Goal: Task Accomplishment & Management: Manage account settings

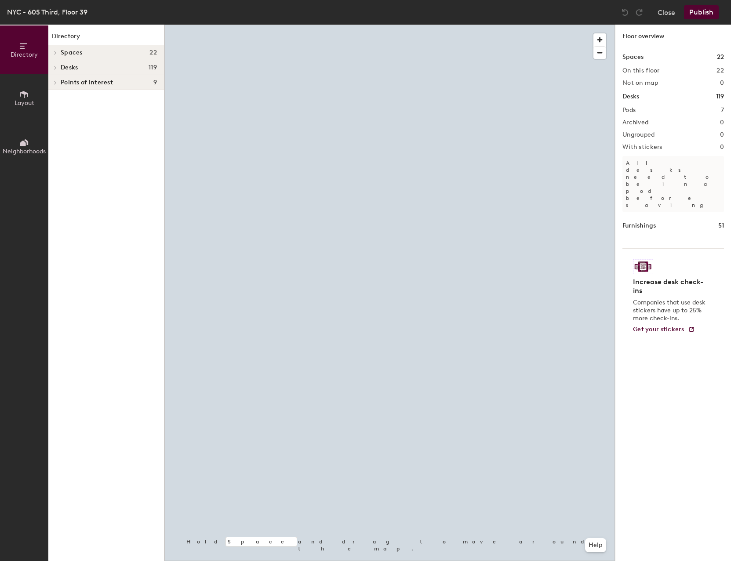
click at [55, 81] on icon at bounding box center [56, 82] width 4 height 4
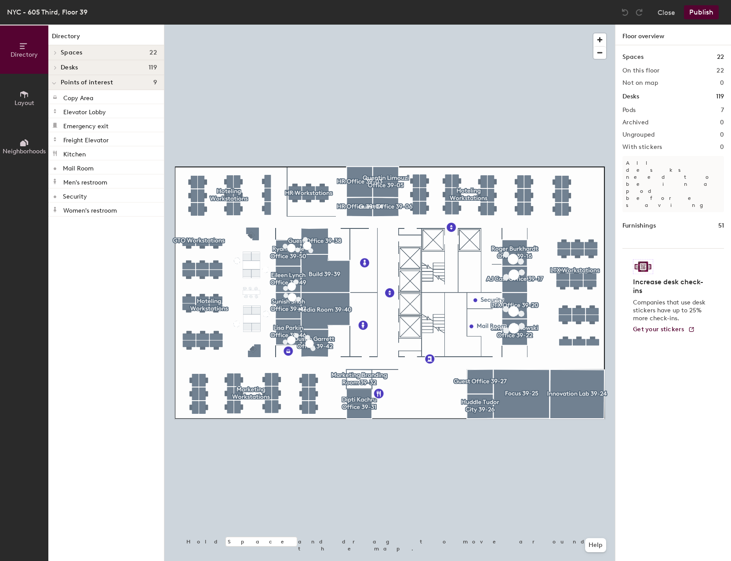
click at [56, 82] on icon at bounding box center [54, 84] width 4 height 4
click at [58, 51] on span at bounding box center [54, 53] width 7 height 4
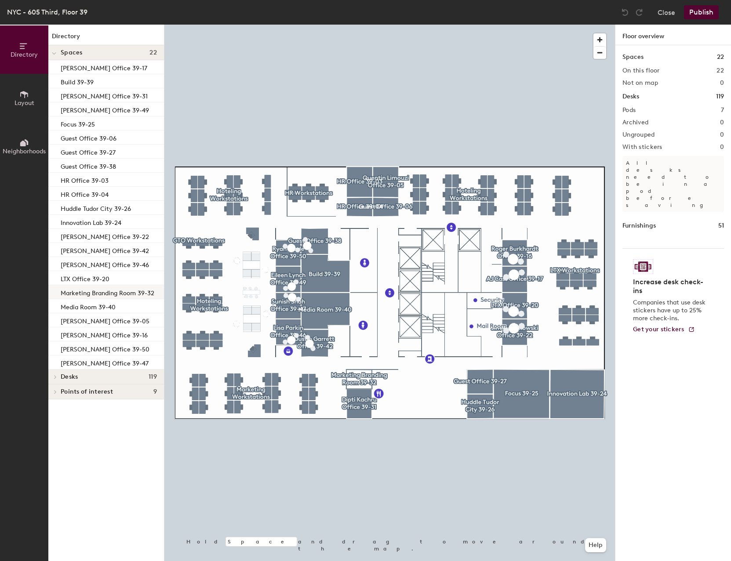
click at [123, 293] on p "Marketing Branding Room 39-32" at bounding box center [108, 292] width 94 height 10
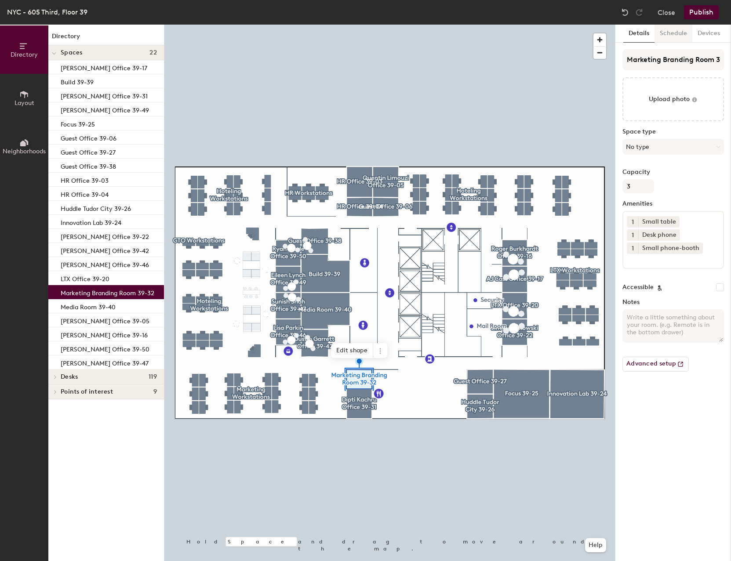
click at [673, 32] on button "Schedule" at bounding box center [673, 34] width 38 height 18
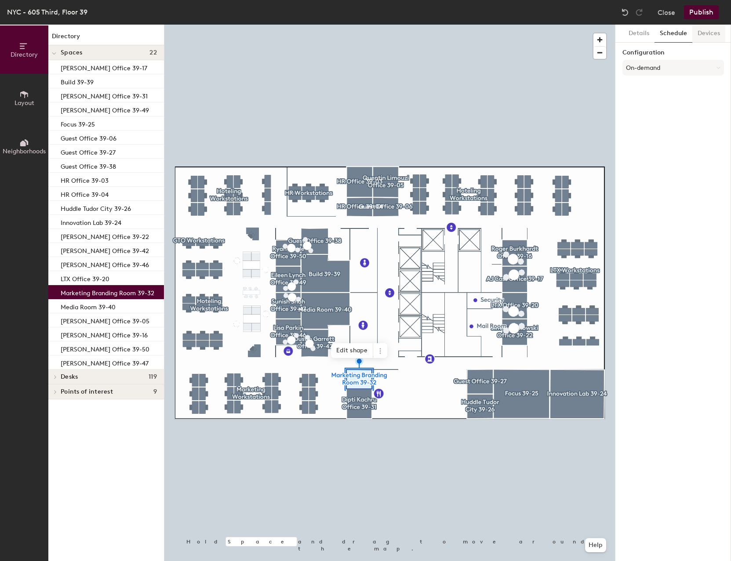
click at [699, 31] on button "Devices" at bounding box center [708, 34] width 33 height 18
click at [681, 34] on button "Schedule" at bounding box center [673, 34] width 38 height 18
click at [641, 35] on button "Details" at bounding box center [638, 34] width 31 height 18
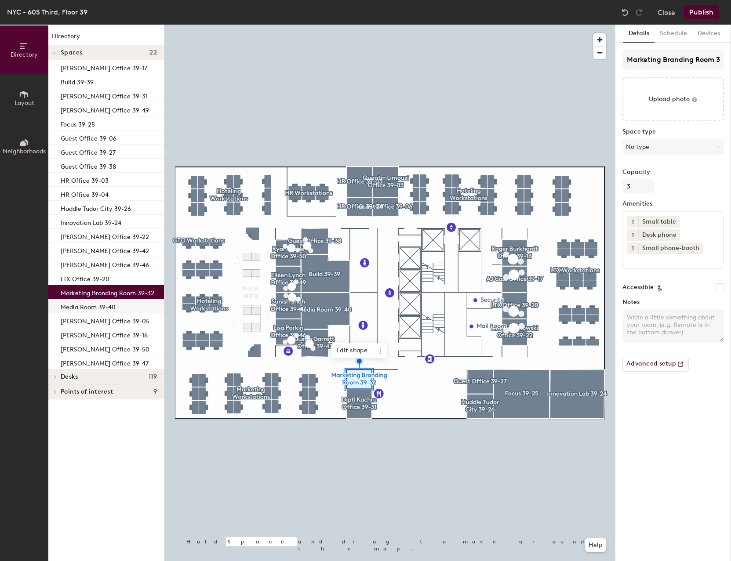
click at [118, 309] on div "Media Room 39-40" at bounding box center [106, 306] width 116 height 14
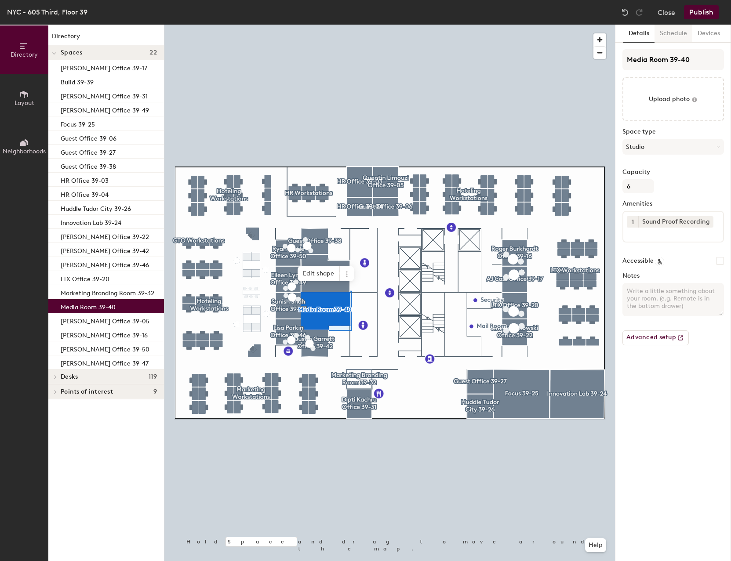
click at [672, 32] on button "Schedule" at bounding box center [673, 34] width 38 height 18
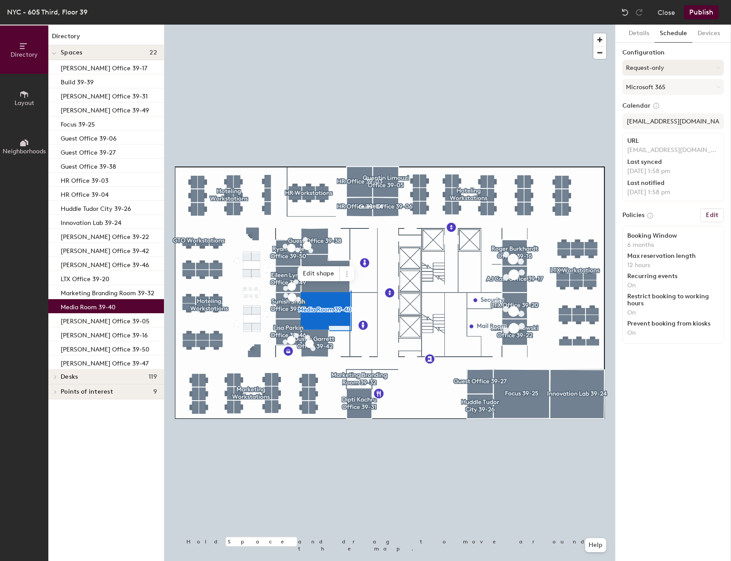
click at [696, 66] on button "Request-only" at bounding box center [673, 68] width 102 height 16
click at [658, 88] on div "On-demand" at bounding box center [673, 89] width 101 height 13
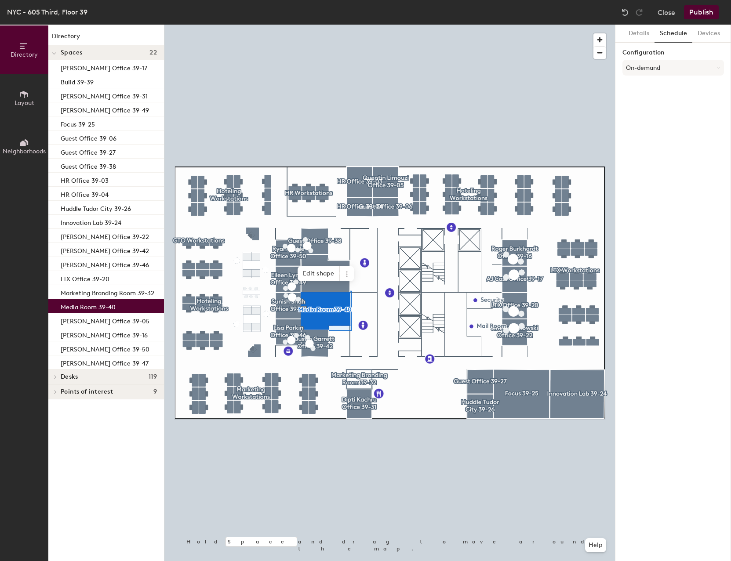
click at [707, 9] on button "Publish" at bounding box center [701, 12] width 35 height 14
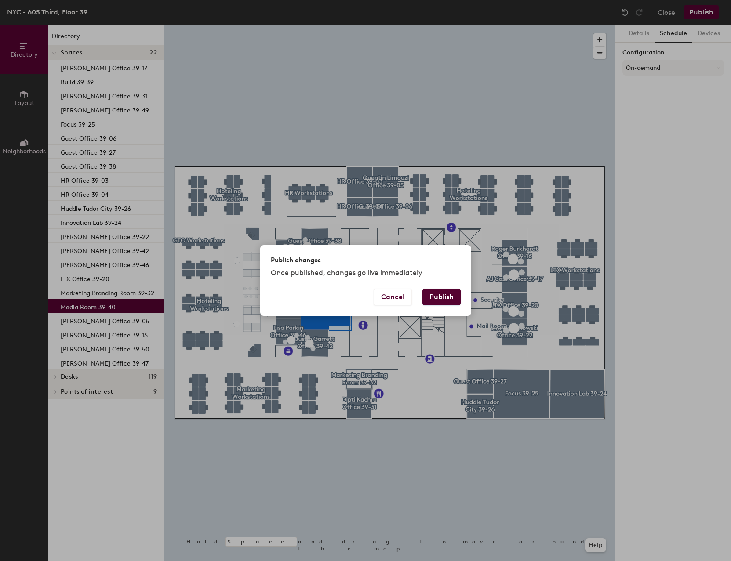
click at [445, 299] on button "Publish" at bounding box center [441, 297] width 38 height 17
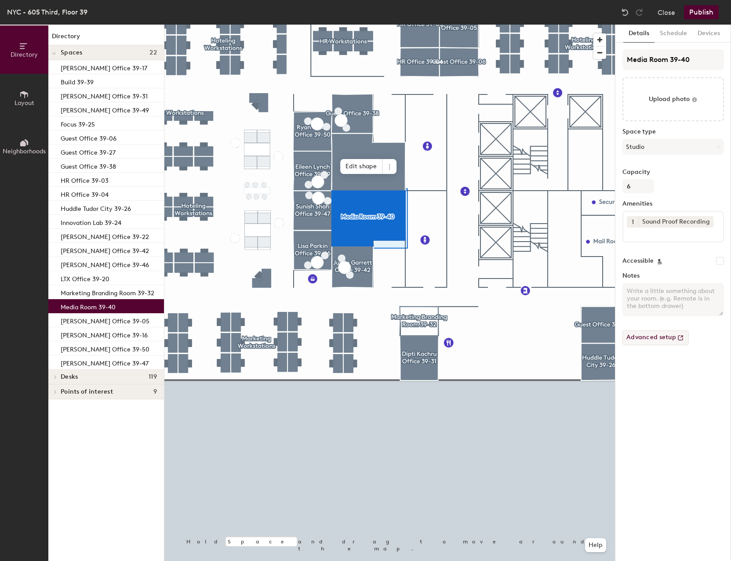
click at [653, 341] on button "Advanced setup" at bounding box center [655, 337] width 66 height 15
click at [417, 25] on div at bounding box center [389, 25] width 450 height 0
click at [388, 168] on icon at bounding box center [389, 166] width 7 height 7
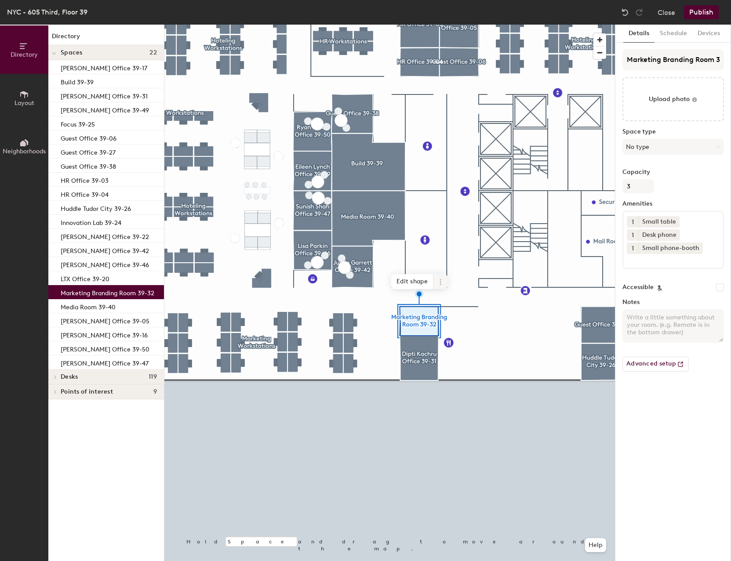
click at [437, 282] on icon at bounding box center [440, 282] width 7 height 7
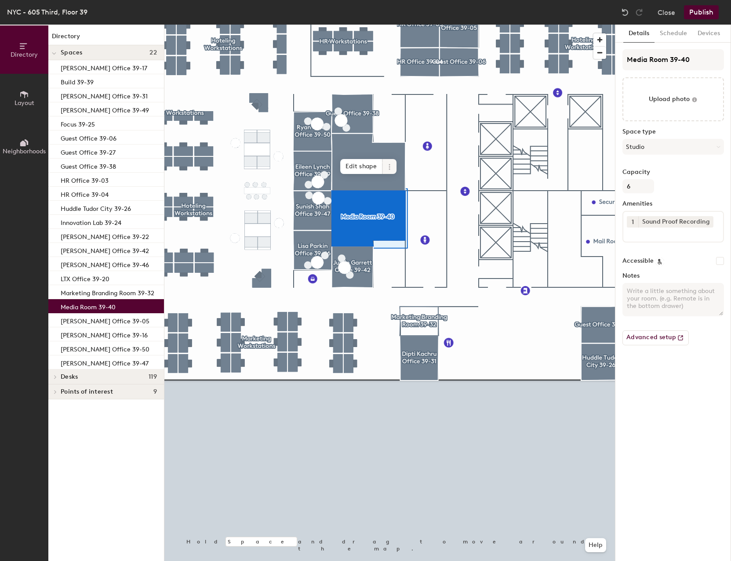
click at [387, 166] on icon at bounding box center [389, 166] width 7 height 7
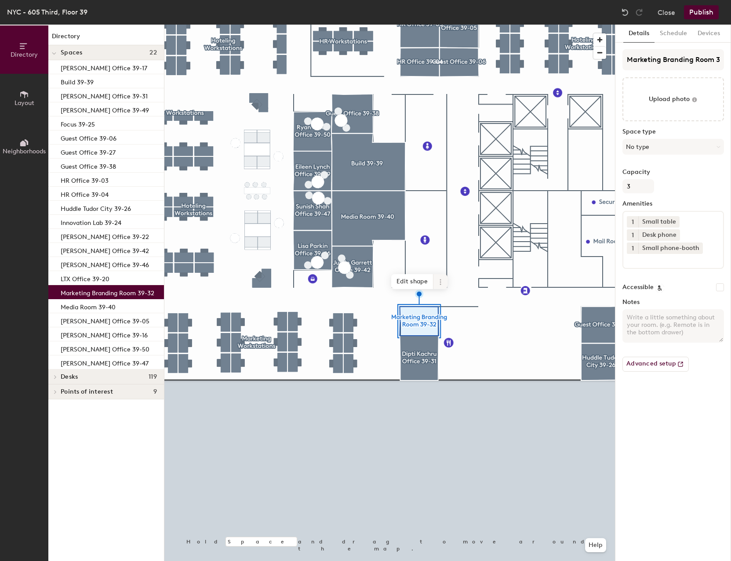
click at [440, 281] on icon at bounding box center [440, 282] width 7 height 7
click at [380, 25] on div at bounding box center [389, 25] width 450 height 0
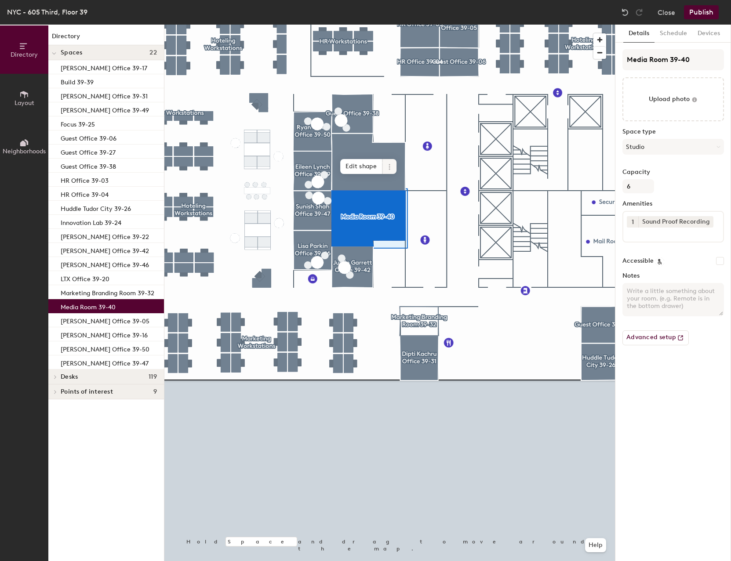
click at [388, 168] on icon at bounding box center [389, 166] width 7 height 7
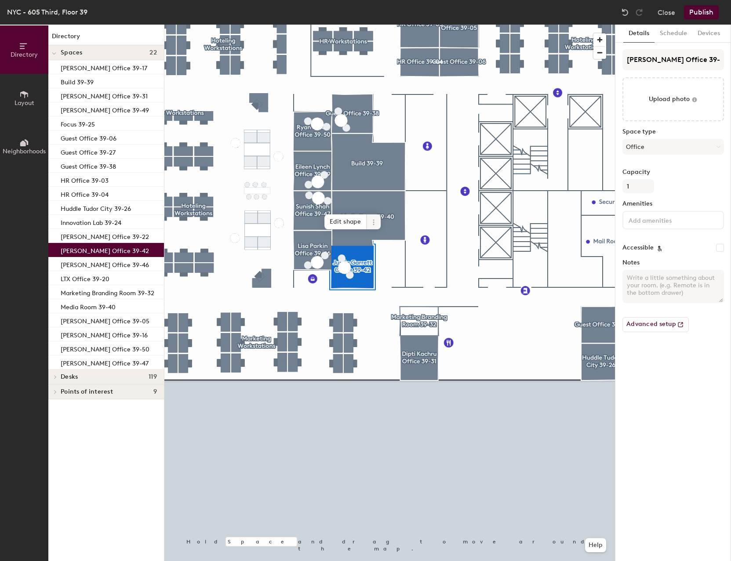
click at [374, 222] on icon at bounding box center [373, 222] width 7 height 7
click at [368, 25] on div at bounding box center [389, 25] width 450 height 0
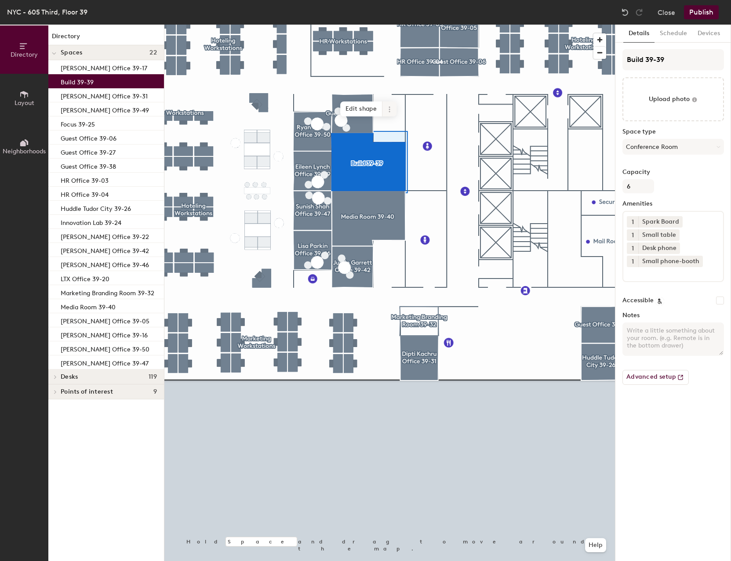
click at [384, 114] on span at bounding box center [389, 109] width 14 height 15
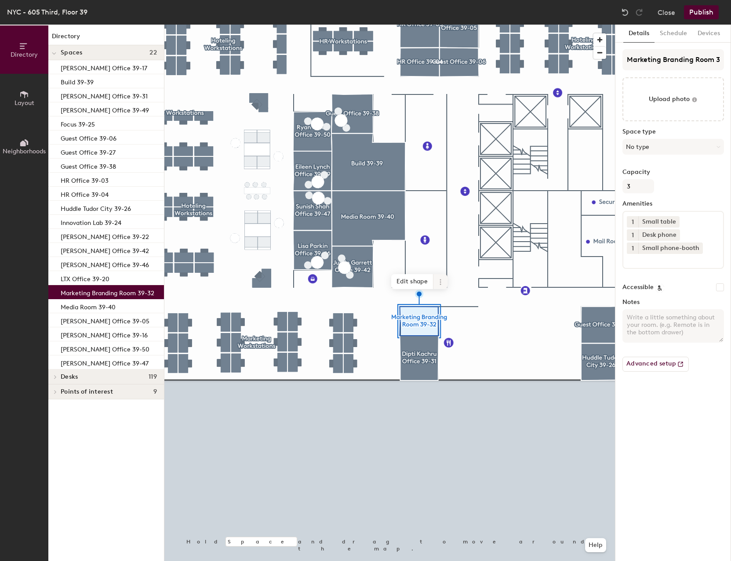
click at [438, 281] on icon at bounding box center [440, 282] width 7 height 7
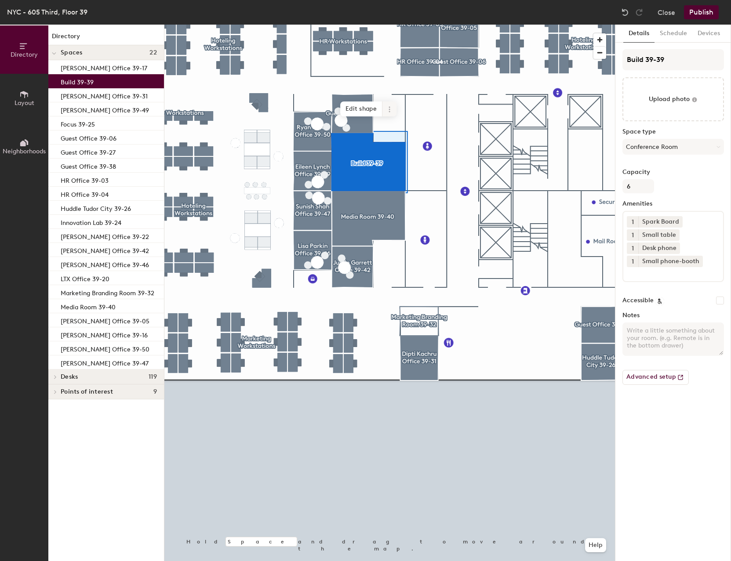
click at [392, 107] on icon at bounding box center [389, 109] width 7 height 7
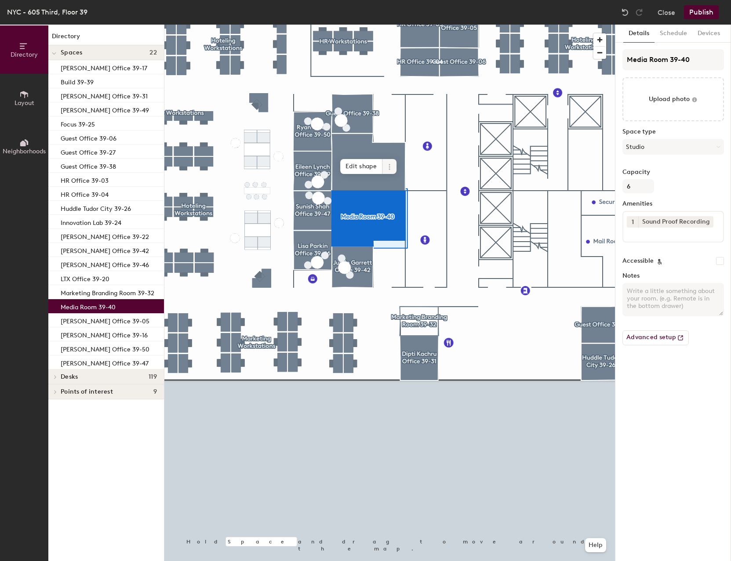
click at [388, 167] on icon at bounding box center [389, 166] width 7 height 7
click at [454, 25] on div at bounding box center [389, 25] width 450 height 0
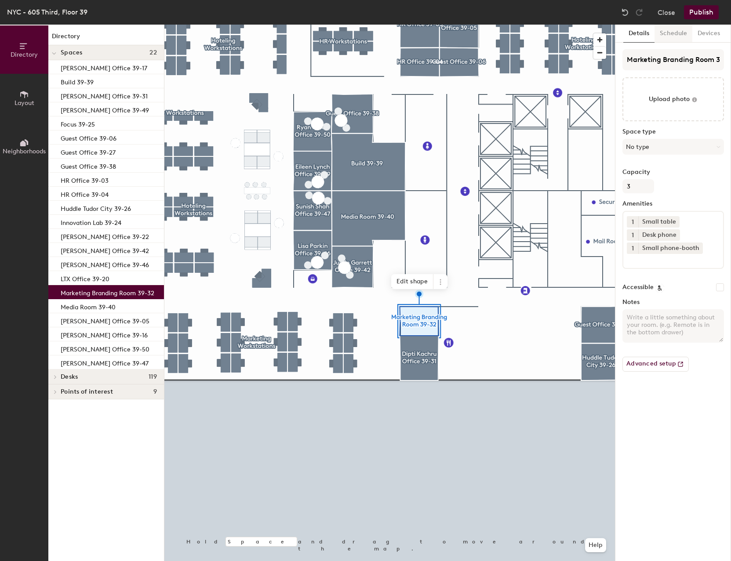
click at [684, 37] on button "Schedule" at bounding box center [673, 34] width 38 height 18
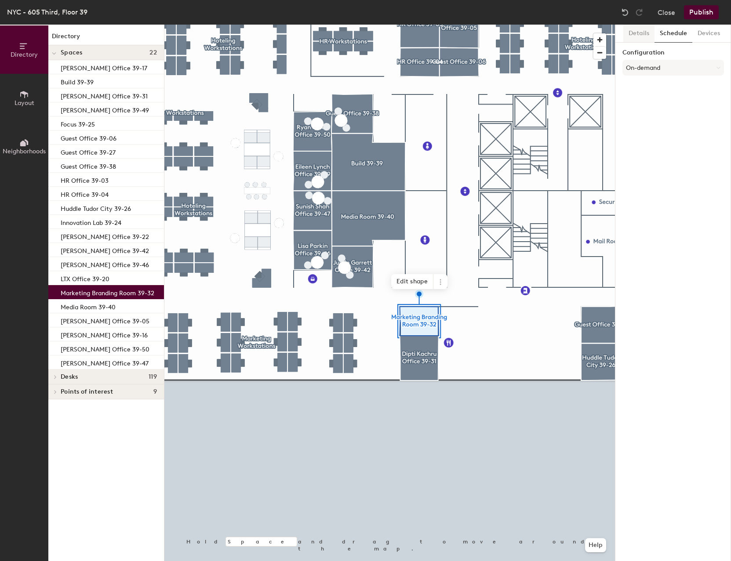
click at [639, 33] on button "Details" at bounding box center [638, 34] width 31 height 18
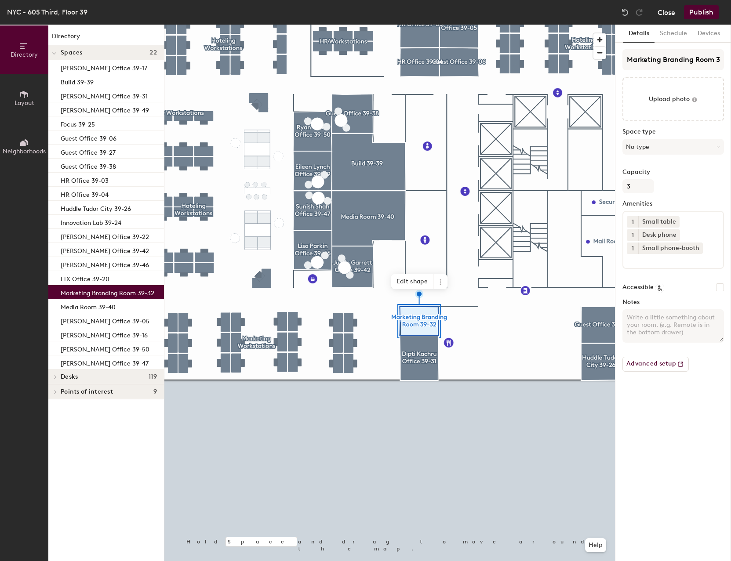
click at [662, 14] on button "Close" at bounding box center [666, 12] width 18 height 14
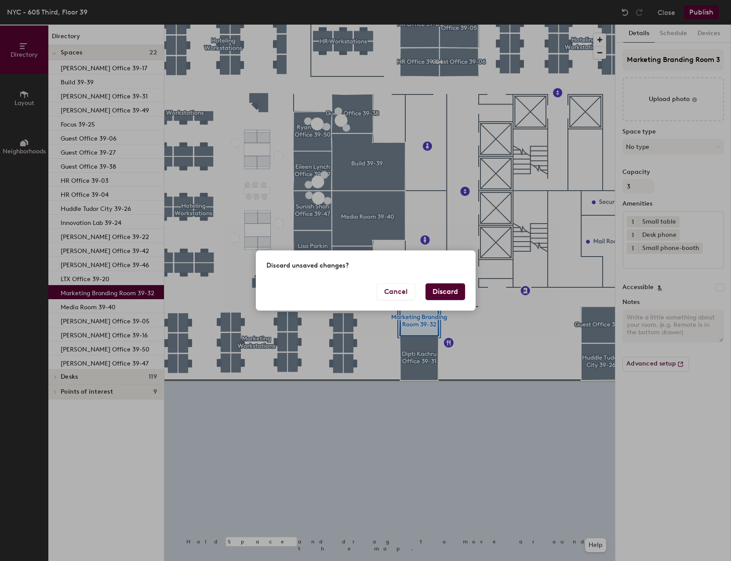
click at [437, 291] on button "Discard" at bounding box center [445, 291] width 40 height 17
